Goal: Information Seeking & Learning: Learn about a topic

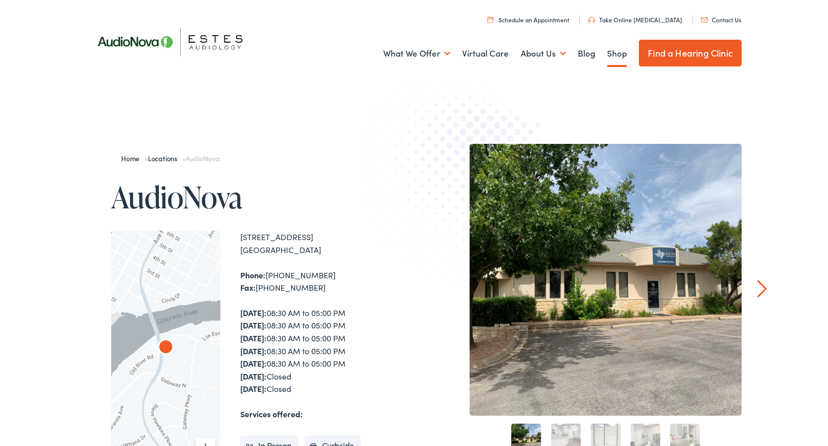
click at [611, 52] on link "Shop" at bounding box center [617, 53] width 20 height 37
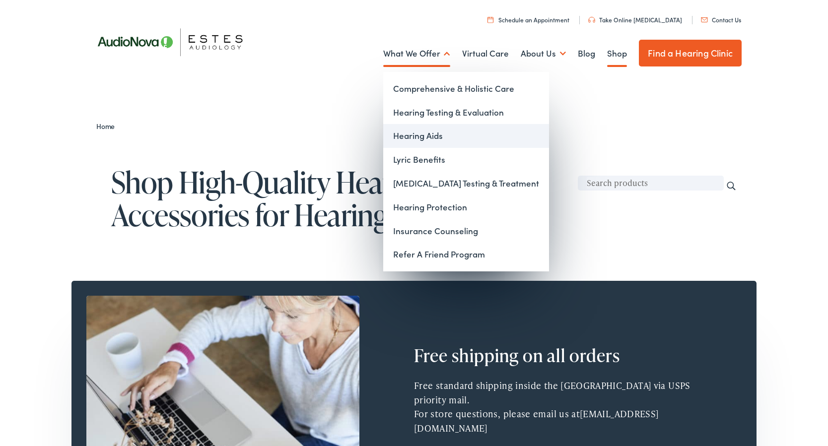
click at [412, 136] on link "Hearing Aids" at bounding box center [466, 136] width 166 height 24
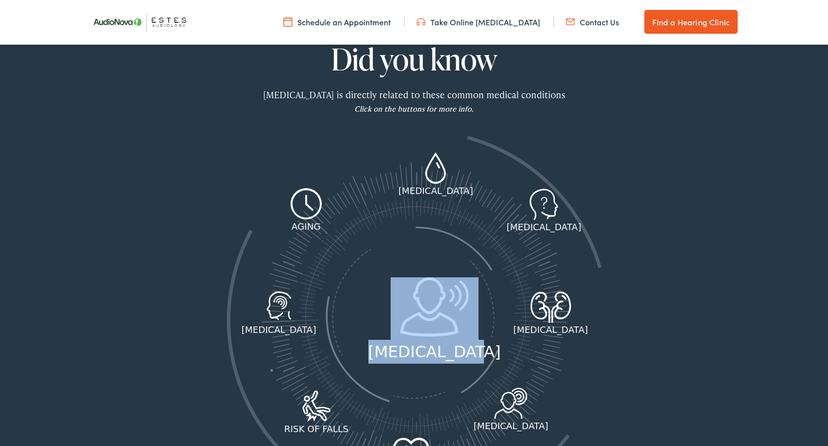
scroll to position [1256, 0]
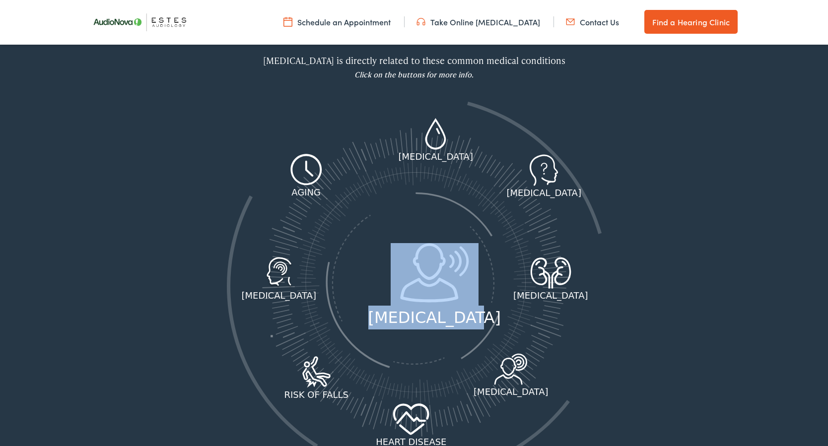
drag, startPoint x: 505, startPoint y: 372, endPoint x: 511, endPoint y: 457, distance: 85.6
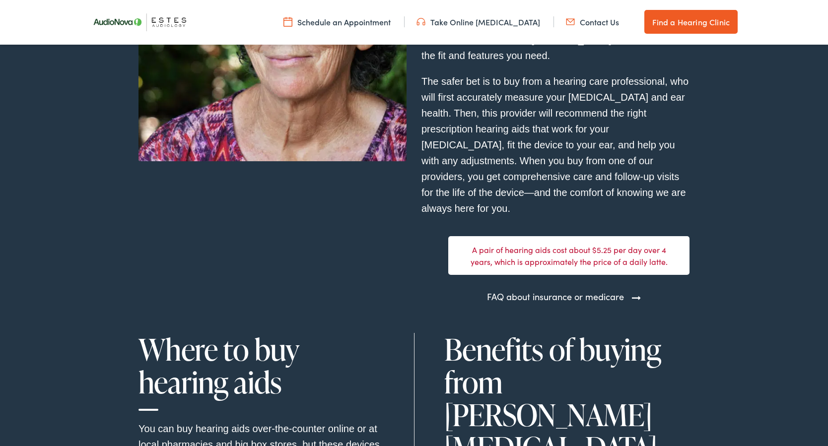
scroll to position [2841, 0]
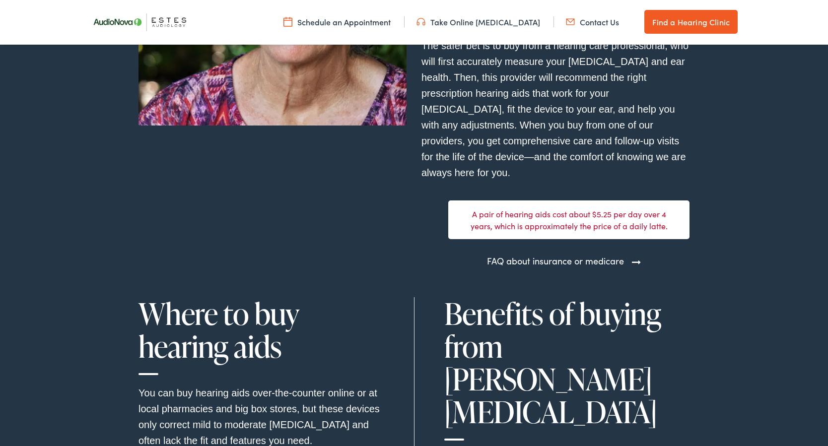
click at [701, 346] on section "What do hearing aids cost? You can buy hearing aids over-the-counter online or …" at bounding box center [414, 249] width 828 height 805
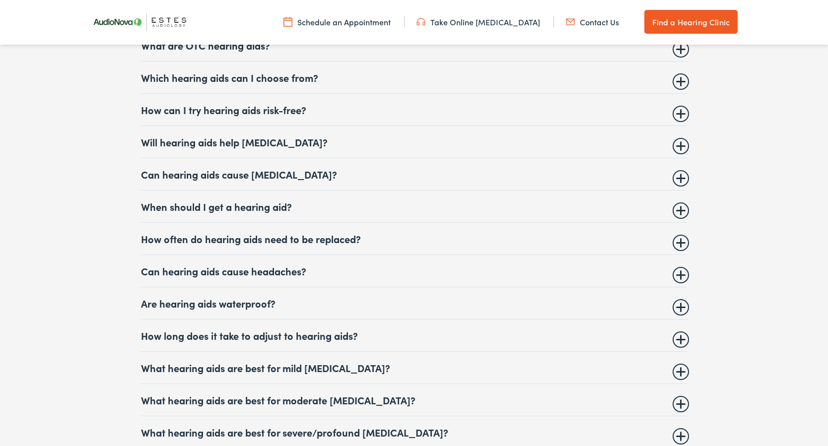
scroll to position [3919, 0]
click at [291, 83] on summary "Which hearing aids can I choose from?" at bounding box center [414, 77] width 546 height 12
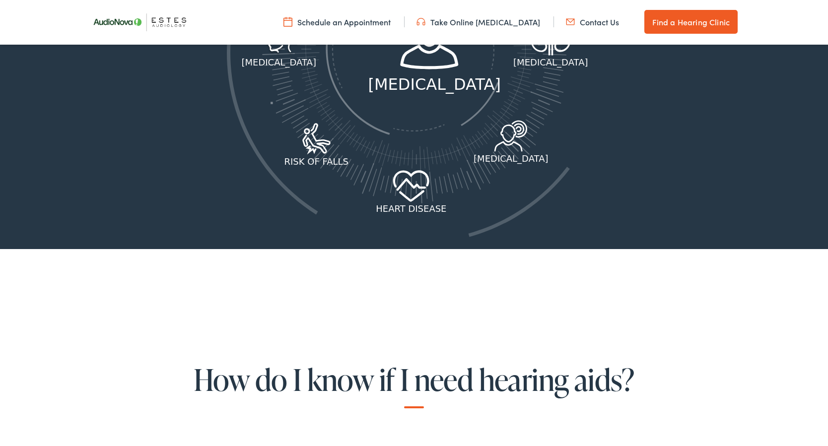
scroll to position [1488, 0]
